Goal: Task Accomplishment & Management: Manage account settings

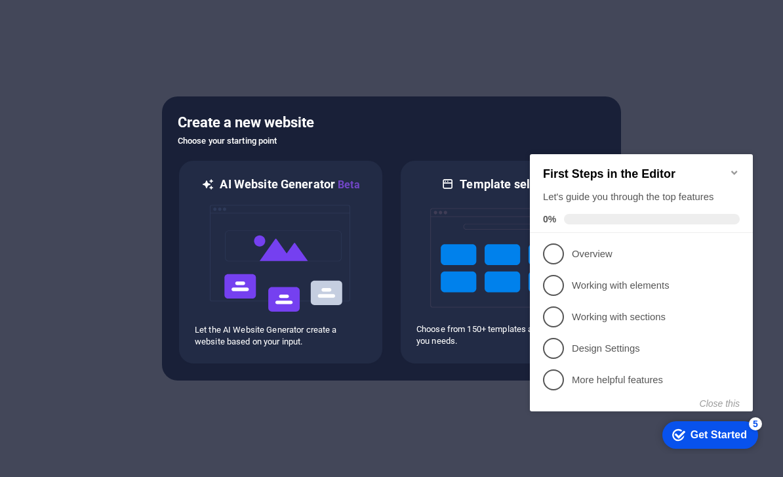
click at [729, 167] on icon "Minimize checklist" at bounding box center [734, 172] width 10 height 10
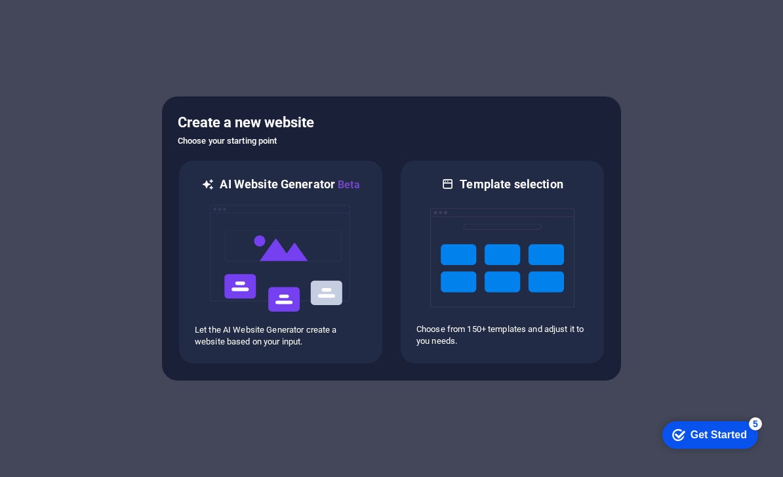
click at [699, 443] on div "checkmark Get Started 5" at bounding box center [710, 435] width 96 height 28
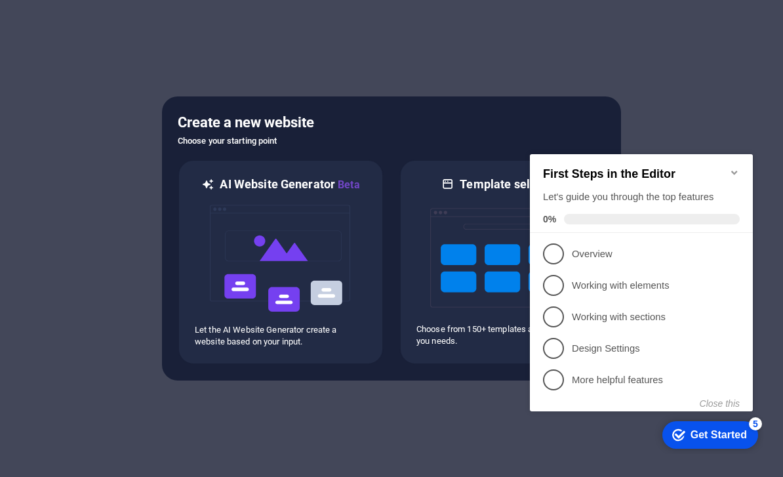
click at [716, 436] on div "Get Started" at bounding box center [718, 435] width 56 height 12
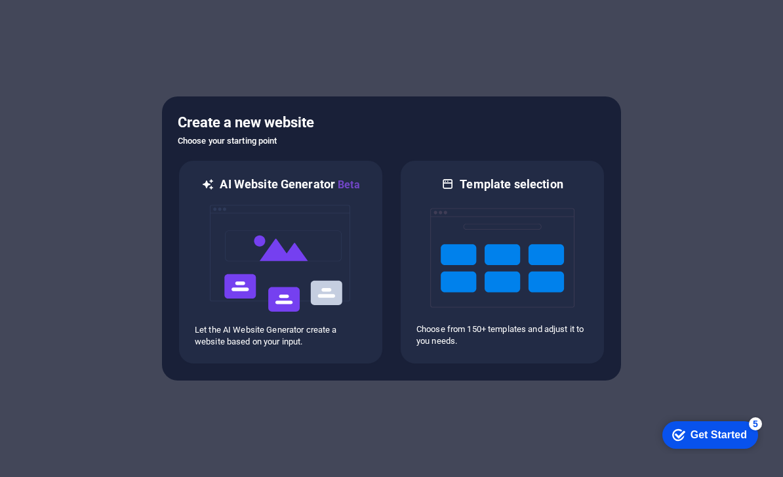
click at [758, 448] on div "checkmark Get Started 5" at bounding box center [710, 435] width 96 height 28
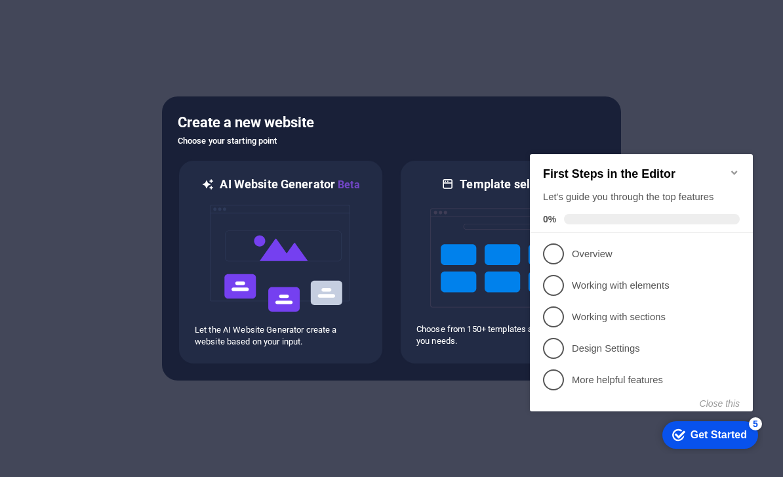
click at [694, 442] on div "checkmark Get Started 5" at bounding box center [710, 435] width 96 height 28
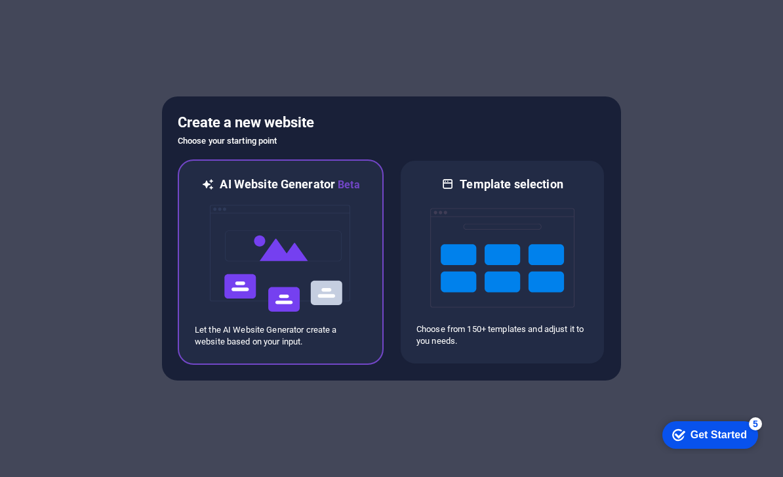
click at [197, 236] on div at bounding box center [281, 258] width 172 height 131
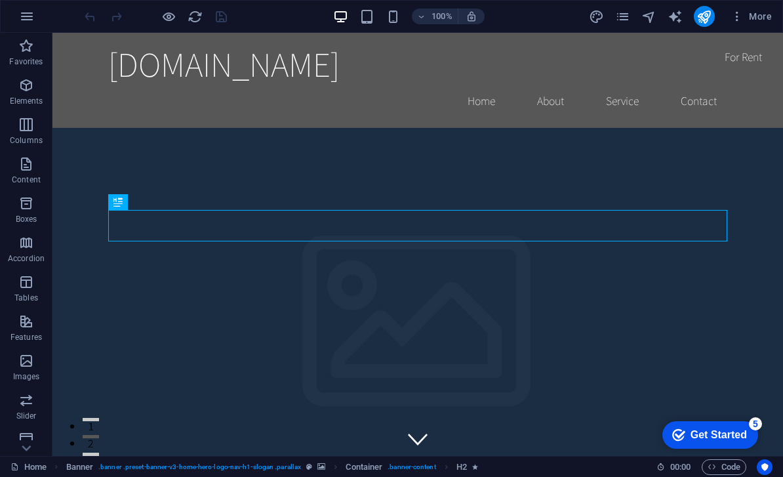
click at [0, 0] on span "More" at bounding box center [0, 0] width 0 height 0
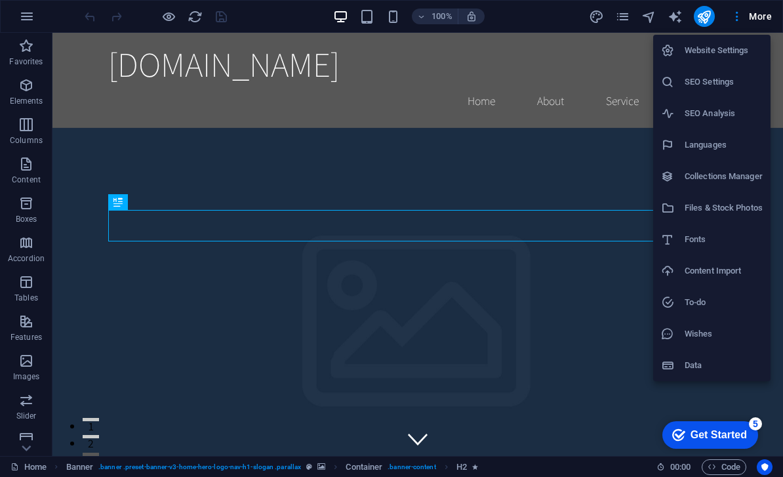
click at [109, 233] on div at bounding box center [391, 238] width 783 height 477
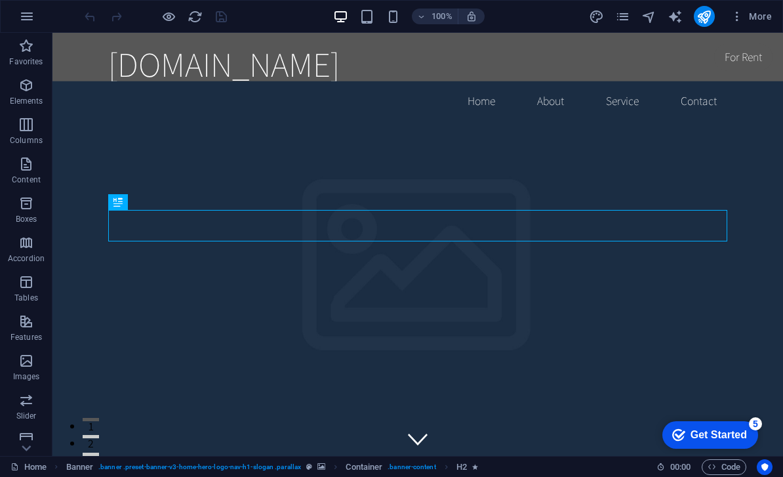
click at [0, 0] on span "More" at bounding box center [0, 0] width 0 height 0
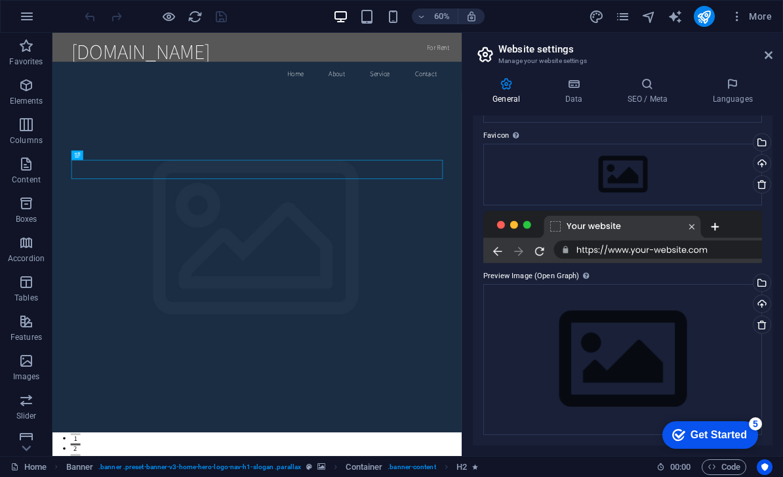
scroll to position [117, 0]
click at [0, 0] on header "Website settings Manage your website settings" at bounding box center [0, 0] width 0 height 0
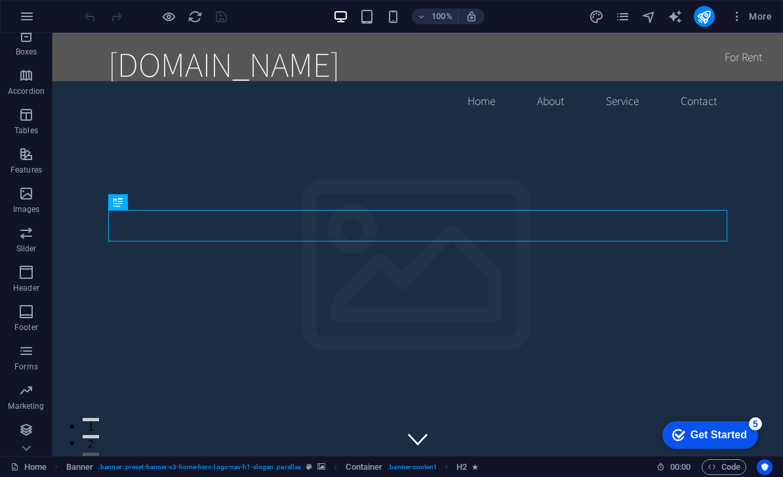
scroll to position [167, 0]
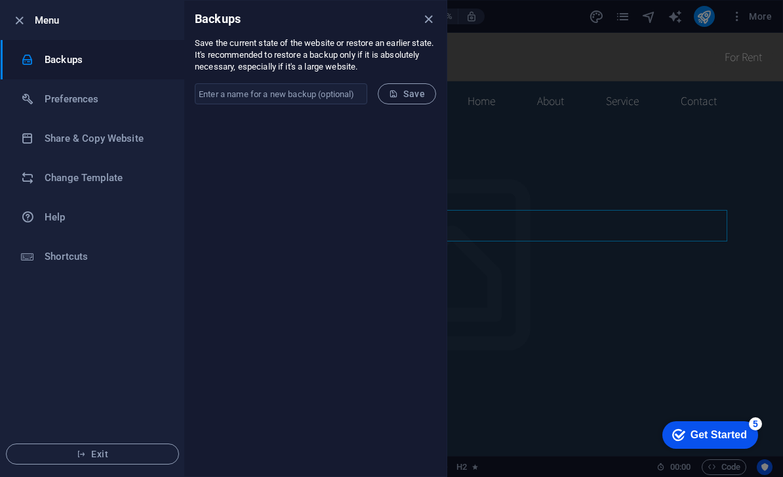
click at [0, 0] on input "text" at bounding box center [0, 0] width 0 height 0
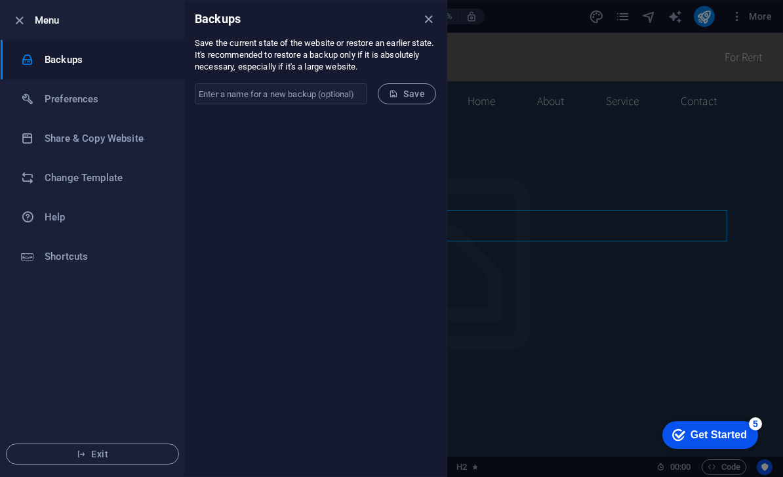
click at [434, 18] on icon "close" at bounding box center [428, 19] width 15 height 15
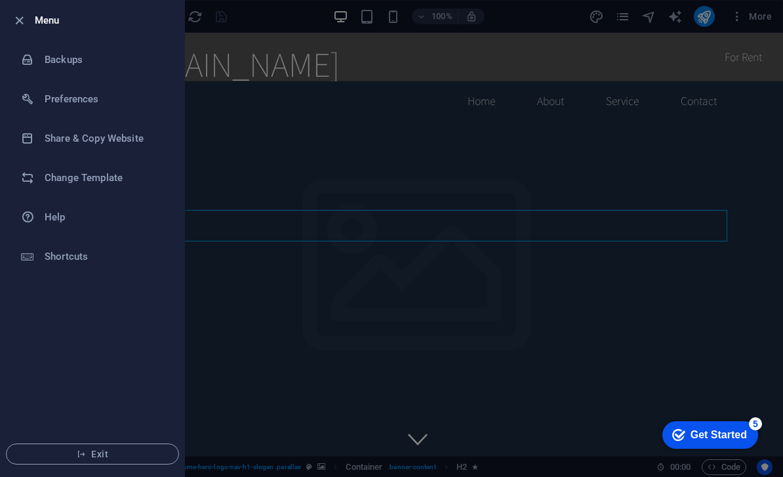
click at [20, 27] on icon "button" at bounding box center [19, 20] width 15 height 15
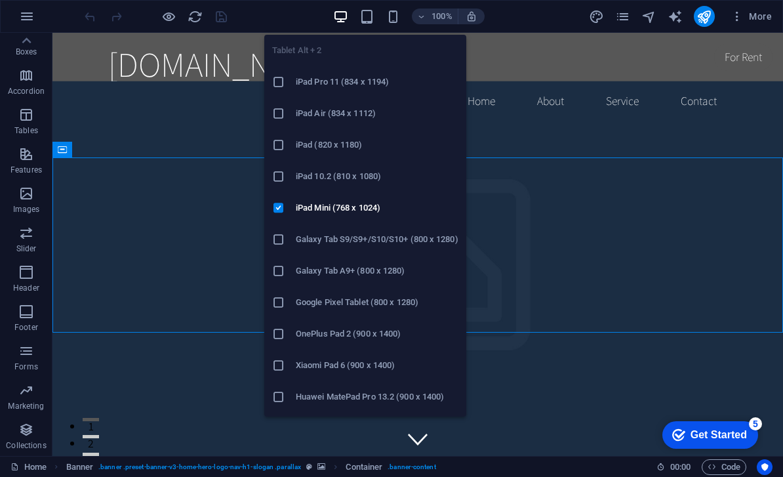
scroll to position [0, 0]
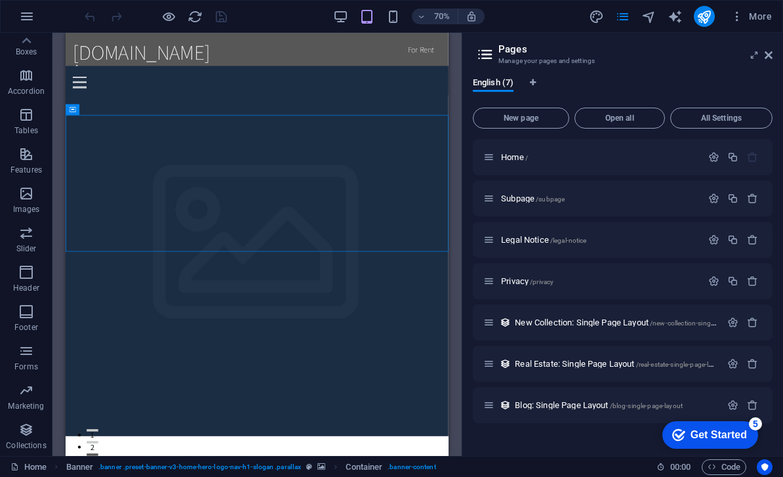
select select "rem"
select select "200"
select select "px"
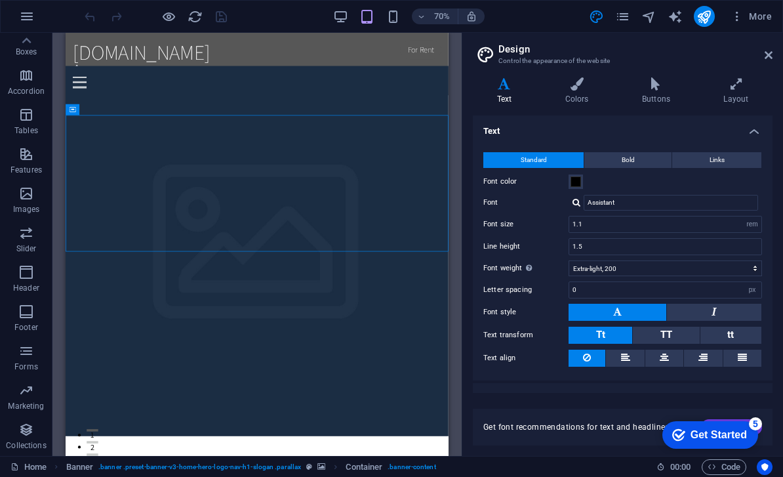
click at [681, 15] on icon "text_generator" at bounding box center [674, 16] width 15 height 15
select select "English"
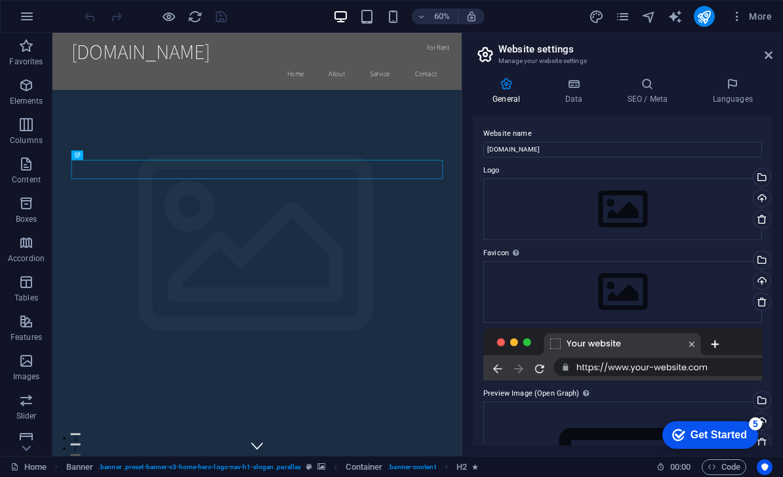
click at [0, 0] on h4 "Data" at bounding box center [0, 0] width 0 height 0
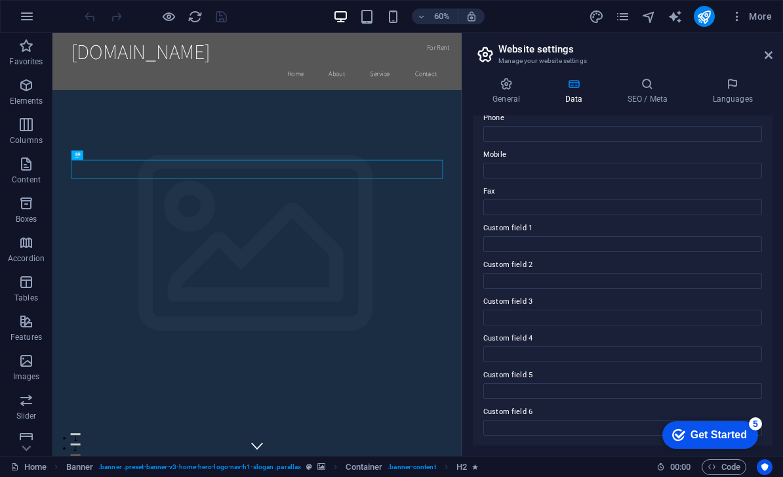
scroll to position [299, 0]
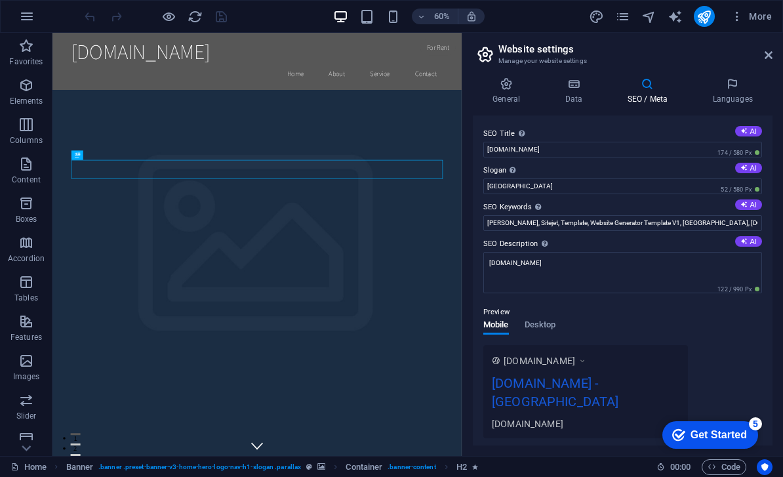
scroll to position [0, 0]
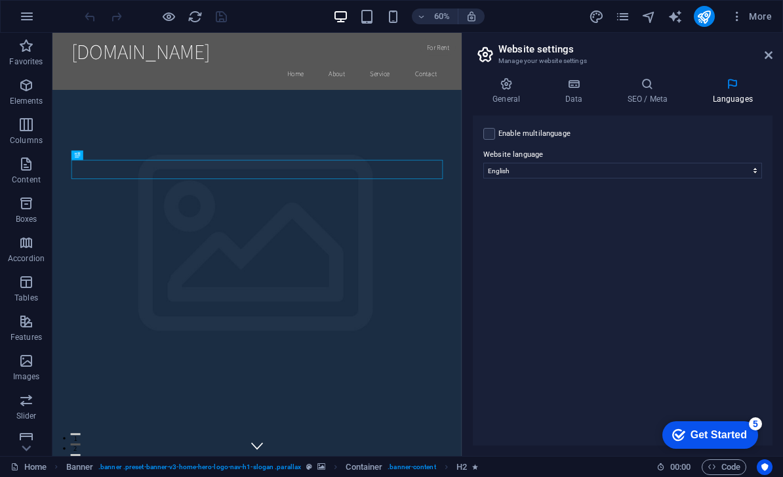
click at [518, 90] on h4 "General" at bounding box center [509, 91] width 72 height 28
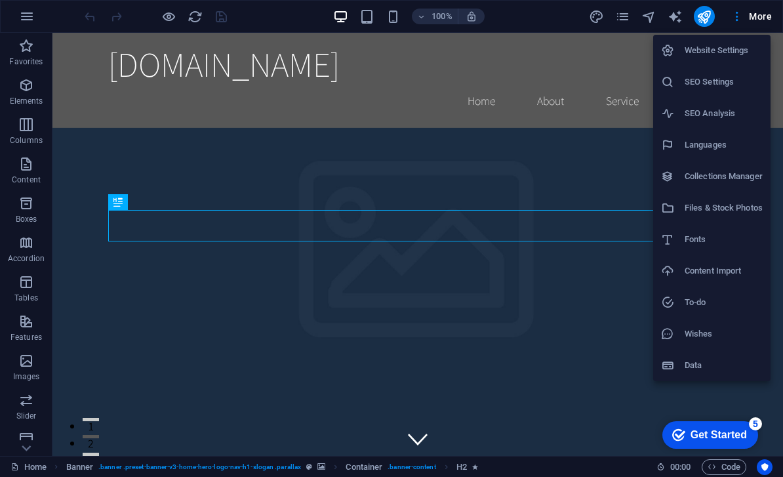
click at [71, 221] on div at bounding box center [391, 238] width 783 height 477
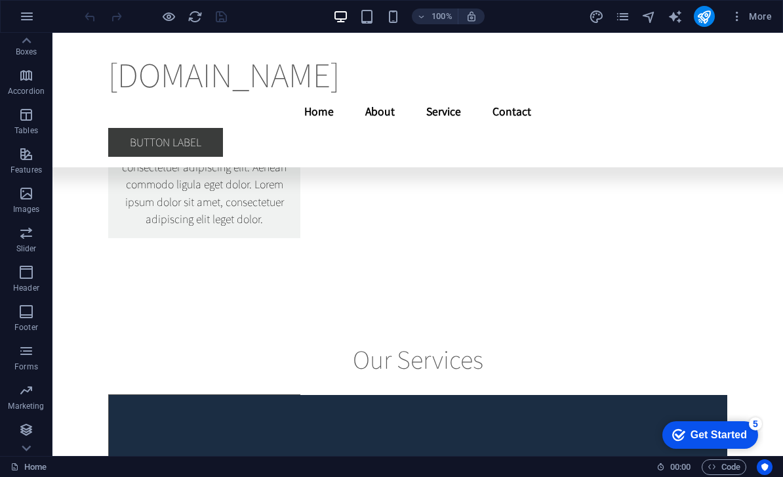
scroll to position [167, 0]
click at [0, 0] on link "Home" at bounding box center [0, 0] width 0 height 0
click at [730, 465] on span "Code" at bounding box center [723, 467] width 33 height 16
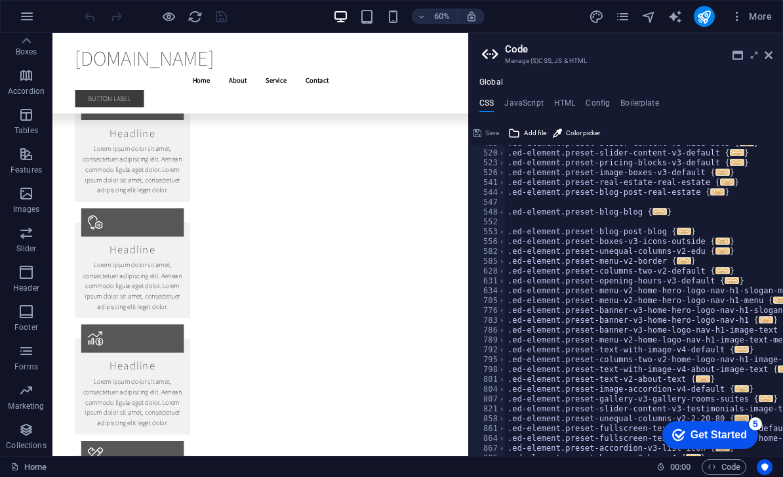
scroll to position [0, 0]
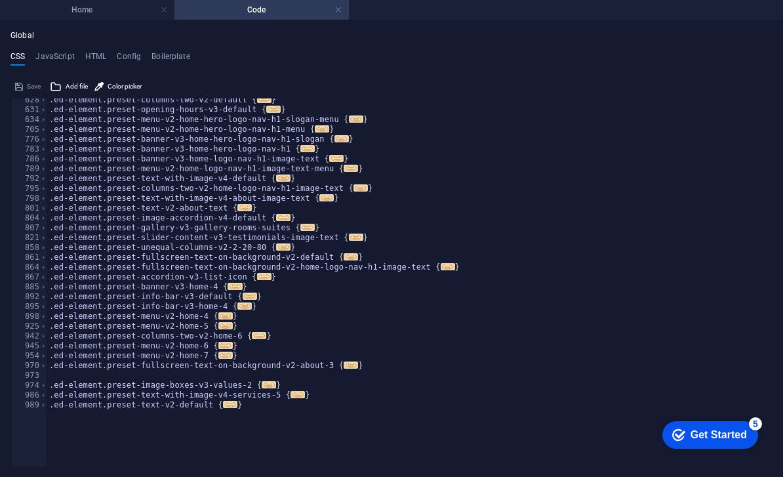
click at [341, 10] on link at bounding box center [338, 10] width 8 height 12
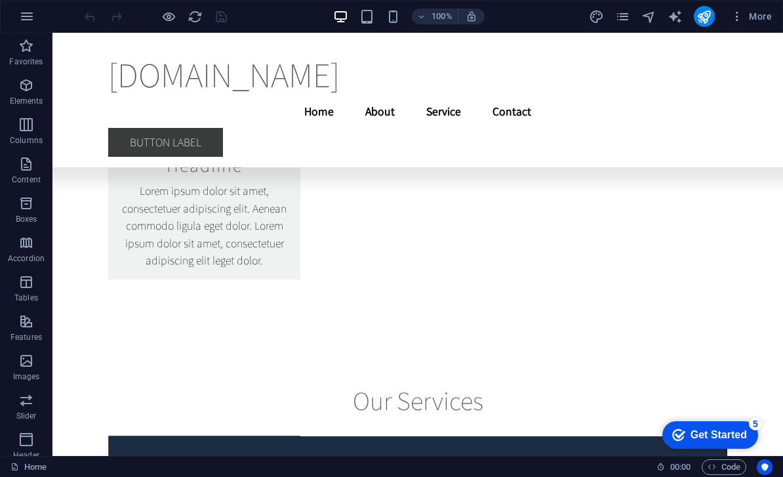
click at [0, 0] on div "Home 00 : 00 Code" at bounding box center [0, 0] width 0 height 0
click at [0, 0] on icon "Usercentrics" at bounding box center [0, 0] width 0 height 0
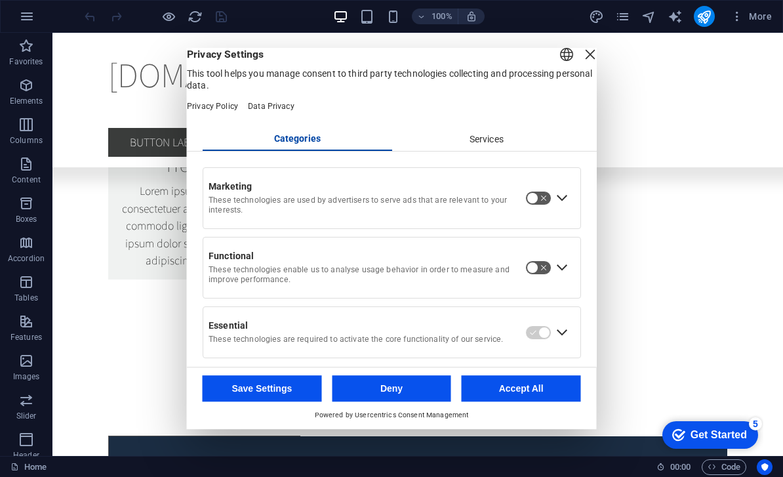
click at [417, 393] on button "Deny" at bounding box center [391, 388] width 119 height 26
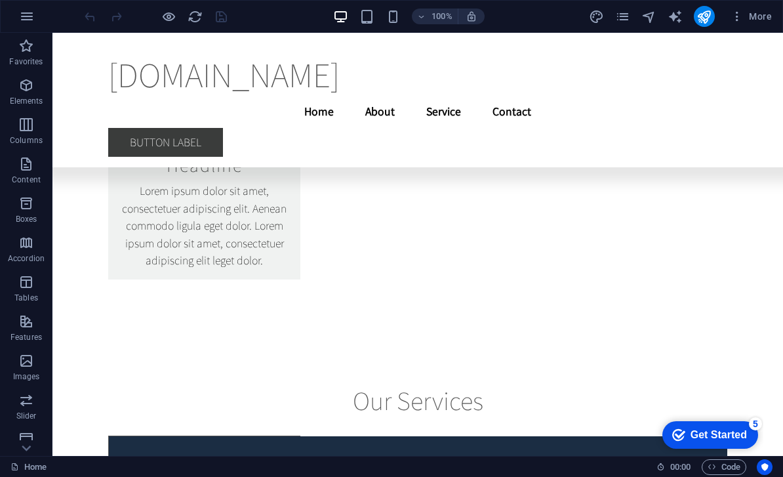
click at [0, 0] on icon "button" at bounding box center [0, 0] width 0 height 0
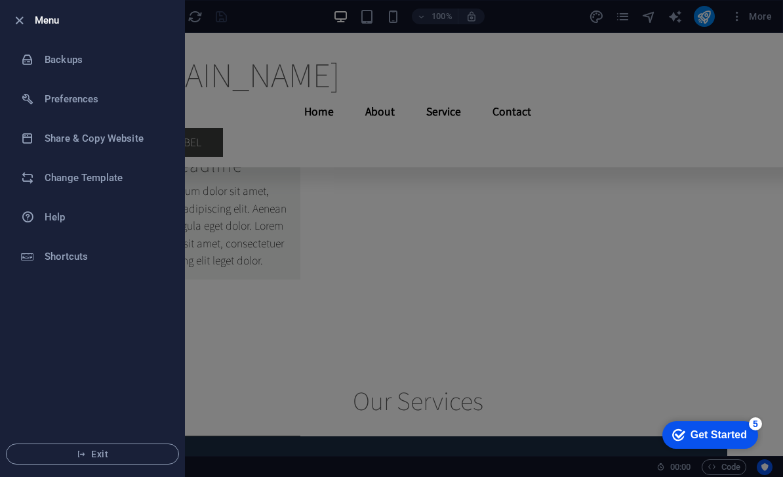
click at [45, 461] on button "Exit" at bounding box center [92, 453] width 173 height 21
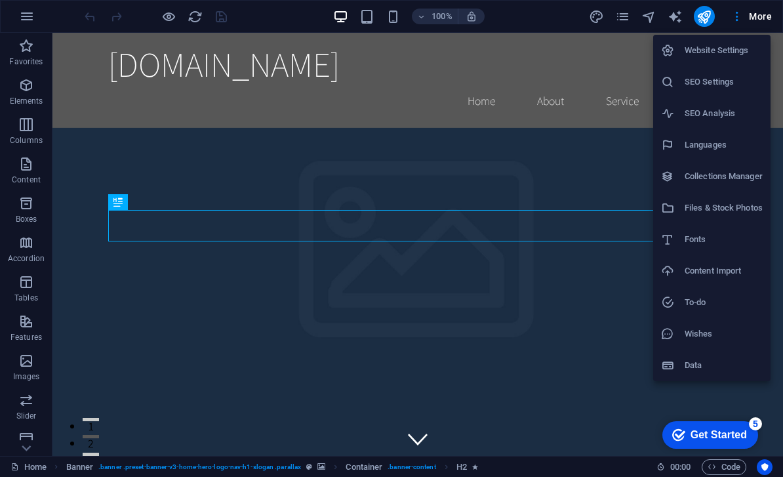
click at [736, 88] on h6 "SEO Settings" at bounding box center [723, 82] width 78 height 16
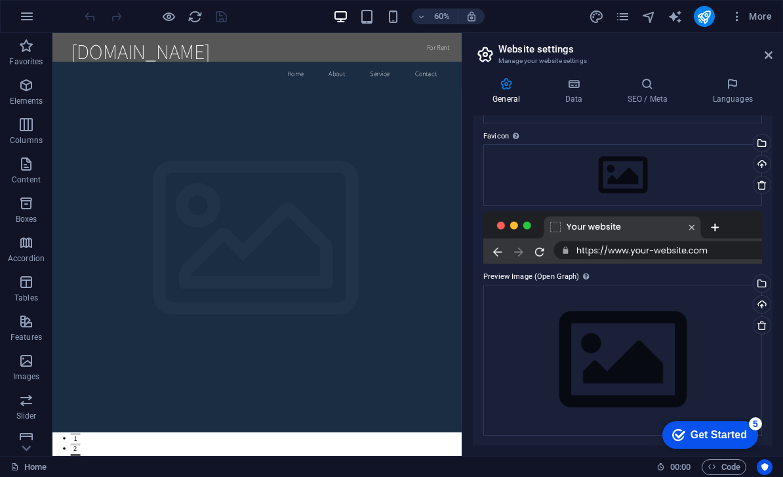
click at [19, 330] on span "Features" at bounding box center [26, 328] width 52 height 31
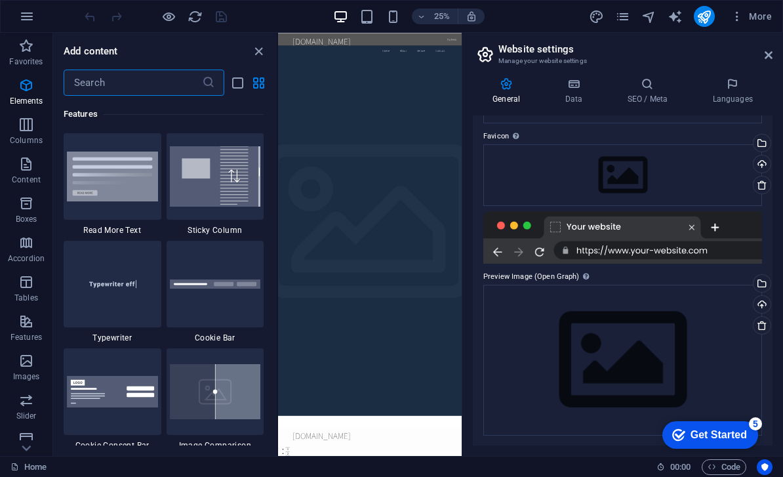
click at [26, 366] on icon "button" at bounding box center [26, 361] width 16 height 16
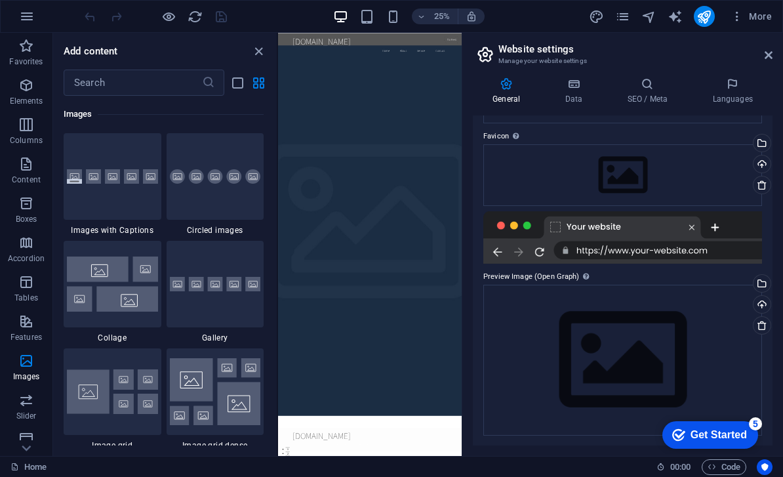
click at [19, 58] on p "Favorites" at bounding box center [25, 61] width 33 height 10
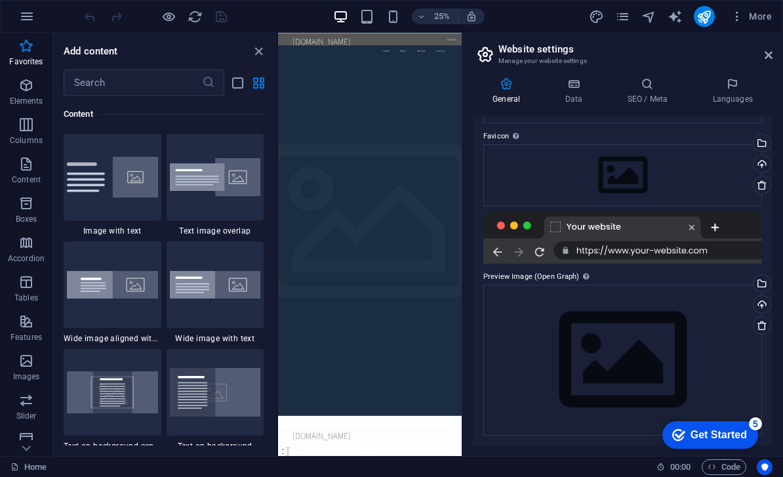
scroll to position [39, 0]
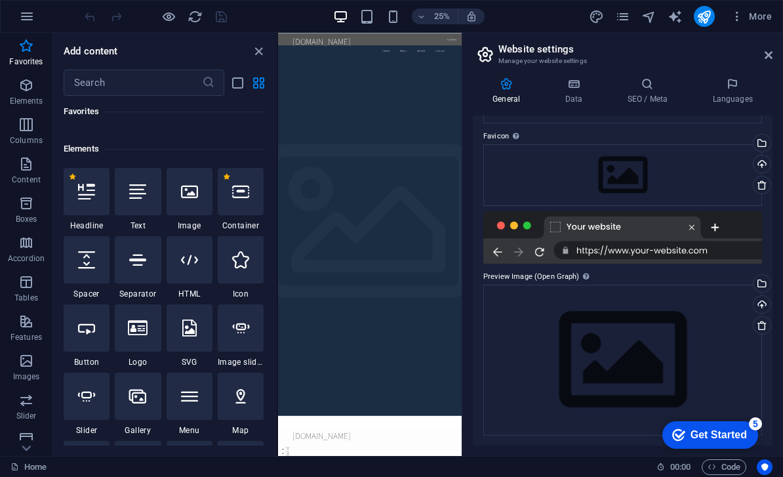
click at [0, 0] on icon "button" at bounding box center [0, 0] width 0 height 0
